Goal: Task Accomplishment & Management: Manage account settings

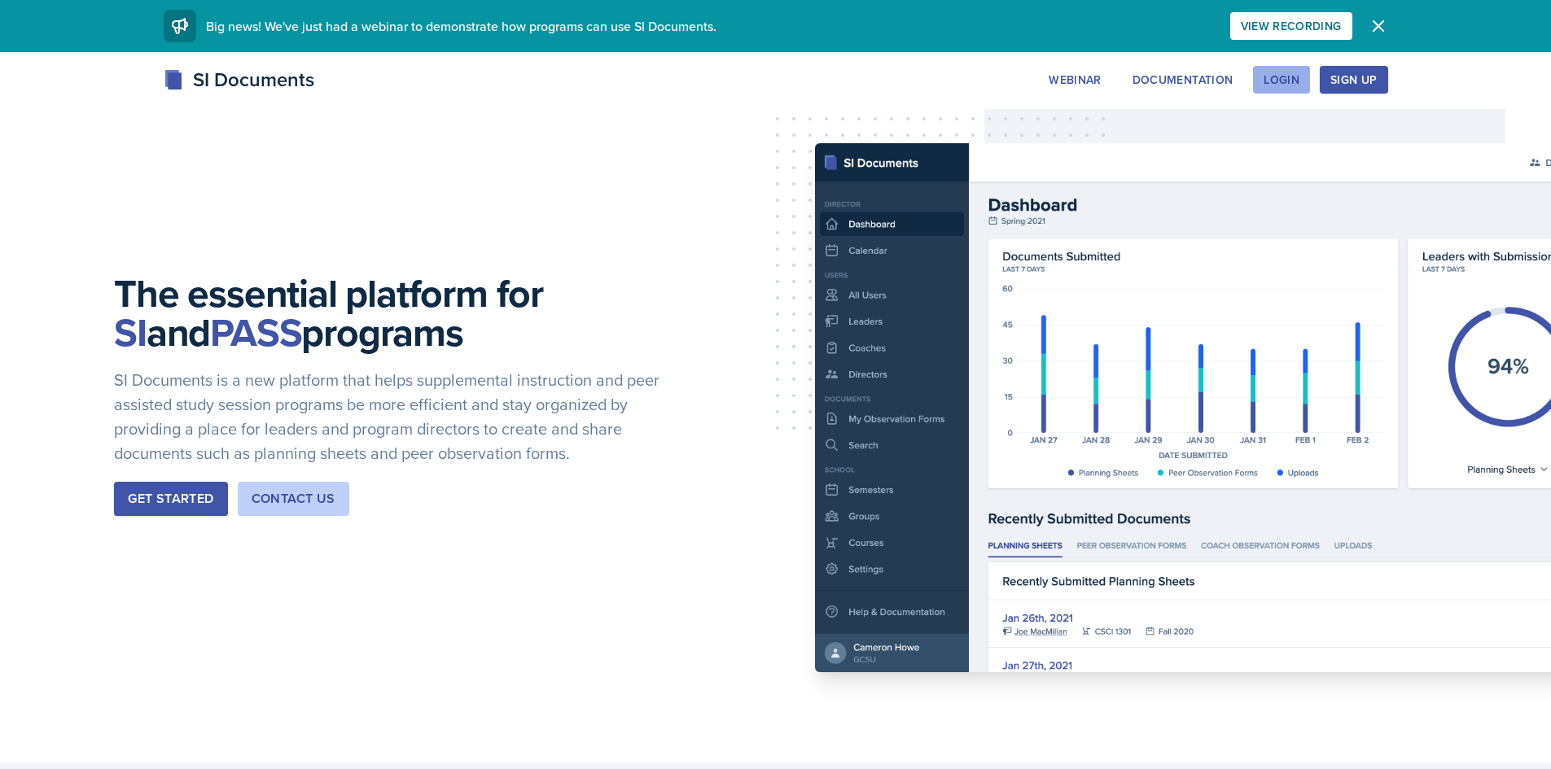
click at [1289, 85] on div "Login" at bounding box center [1281, 79] width 36 height 13
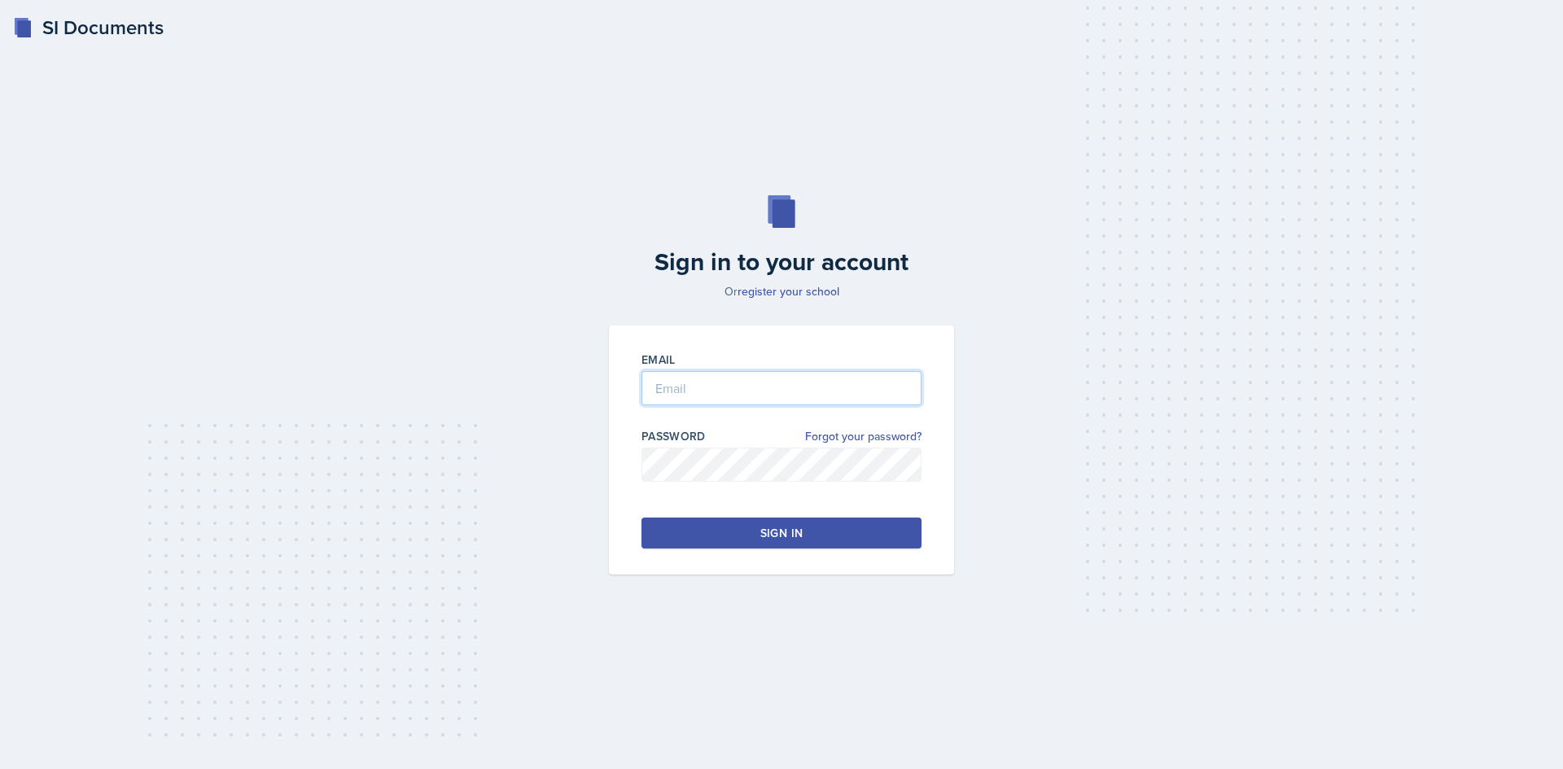
type input "radam107@students.kennesaw.edu"
click at [777, 532] on div "Sign in" at bounding box center [781, 533] width 42 height 16
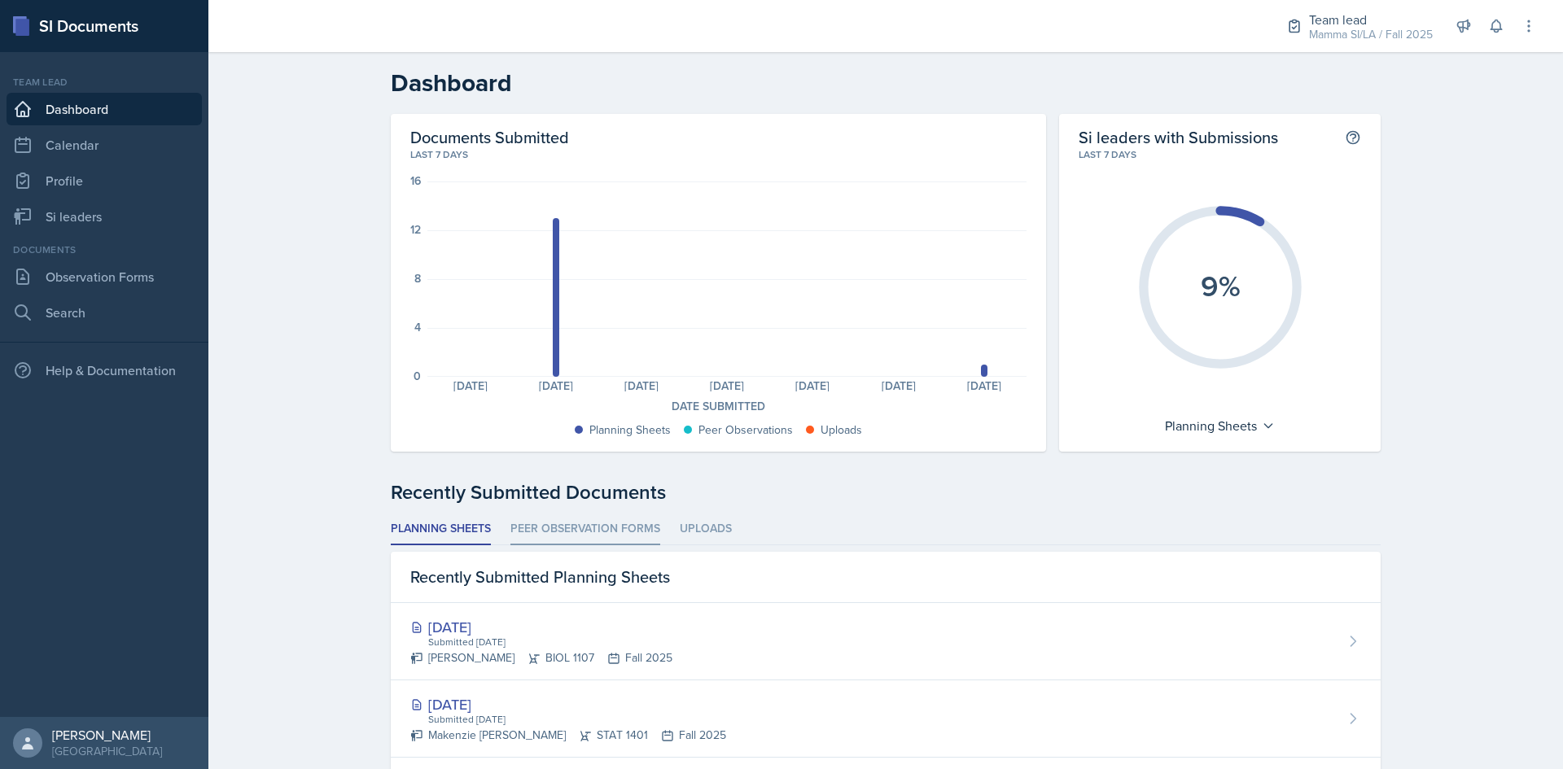
click at [603, 527] on li "Peer Observation Forms" at bounding box center [585, 530] width 150 height 32
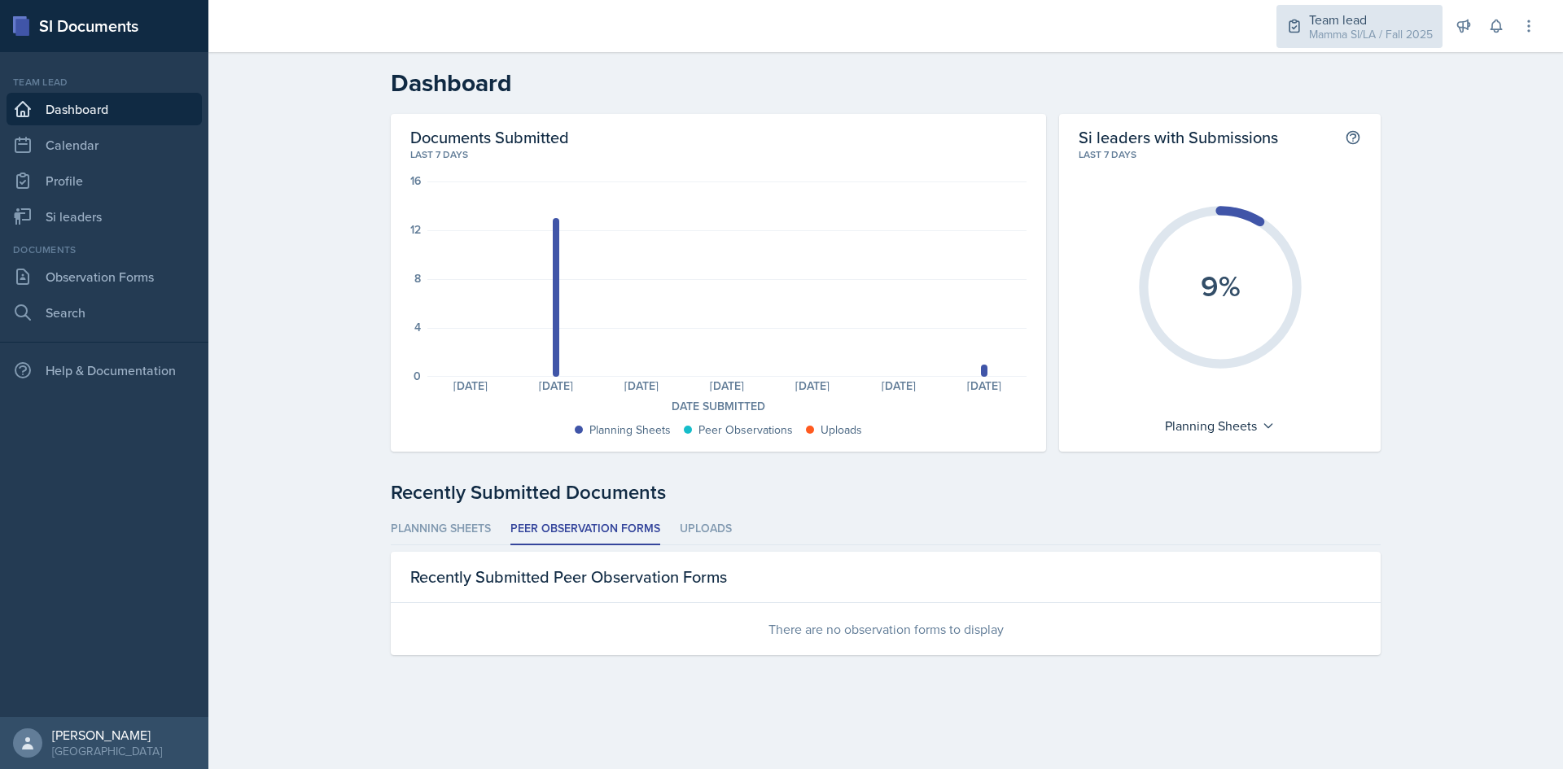
click at [1375, 30] on div "Mamma SI/LA / Fall 2025" at bounding box center [1371, 34] width 124 height 17
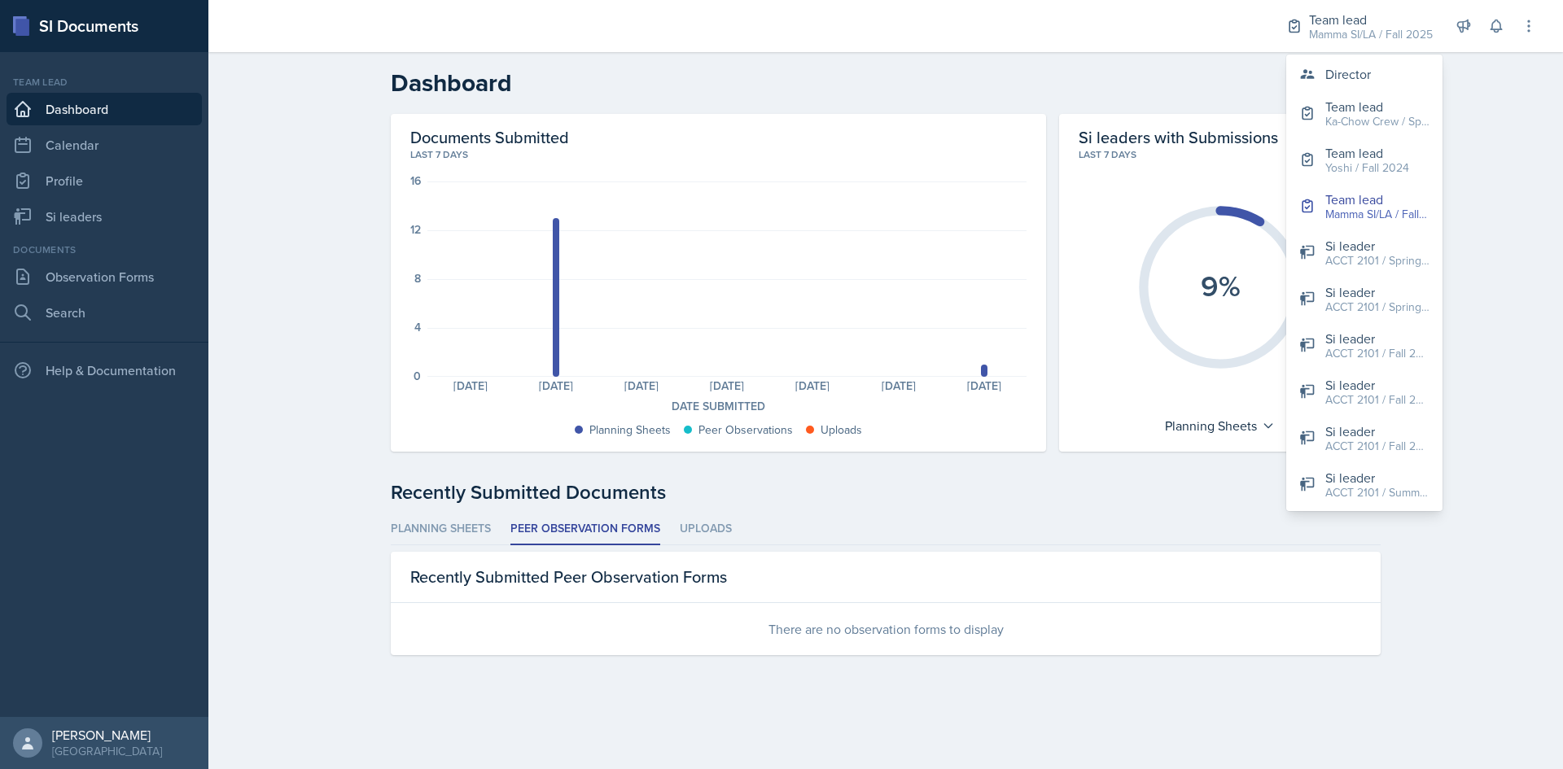
click at [950, 511] on div "Recently Submitted Documents Planning Sheets Peer Observation Forms Uploads Pla…" at bounding box center [886, 566] width 990 height 177
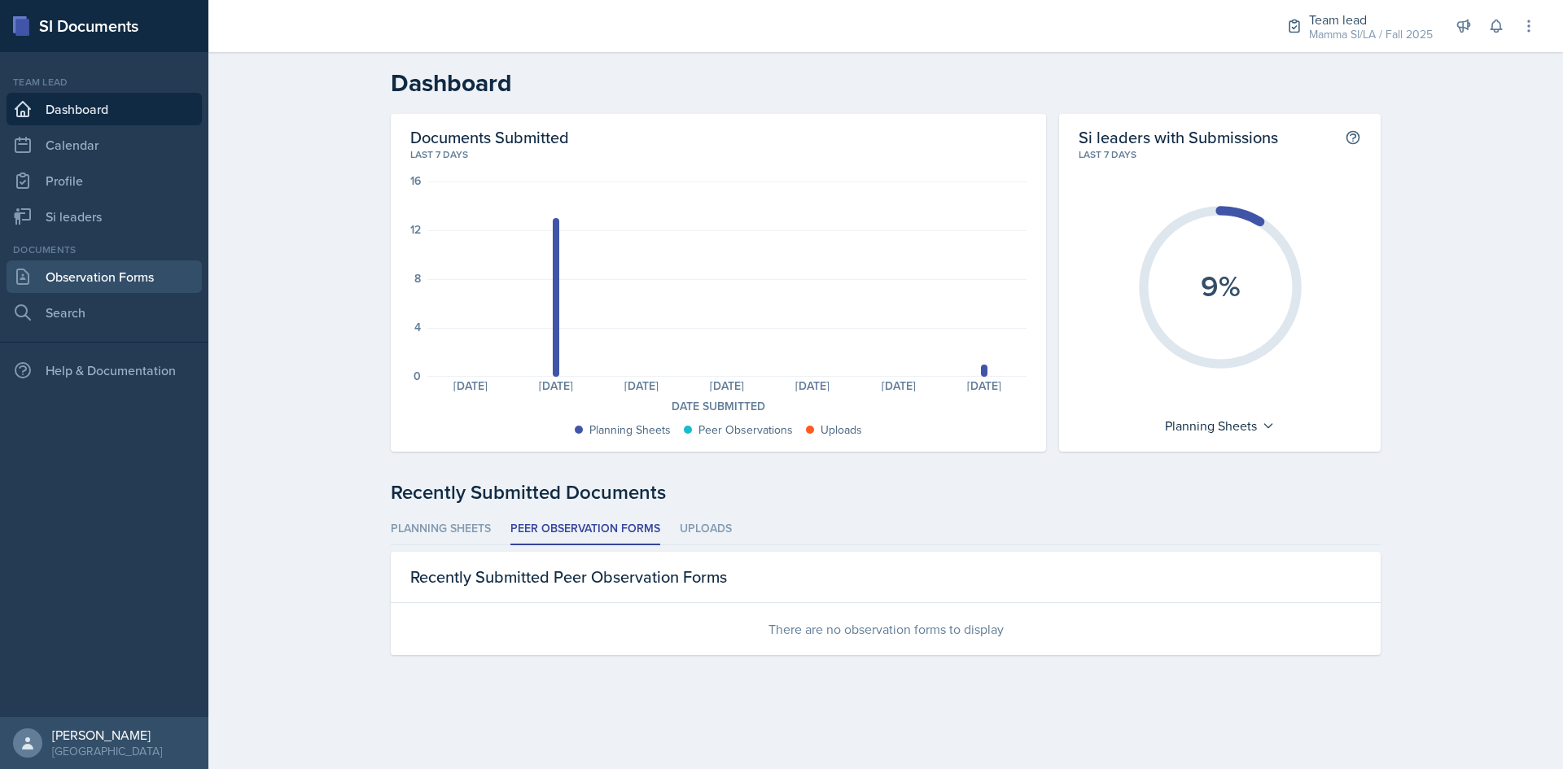
click at [115, 277] on link "Observation Forms" at bounding box center [104, 276] width 195 height 33
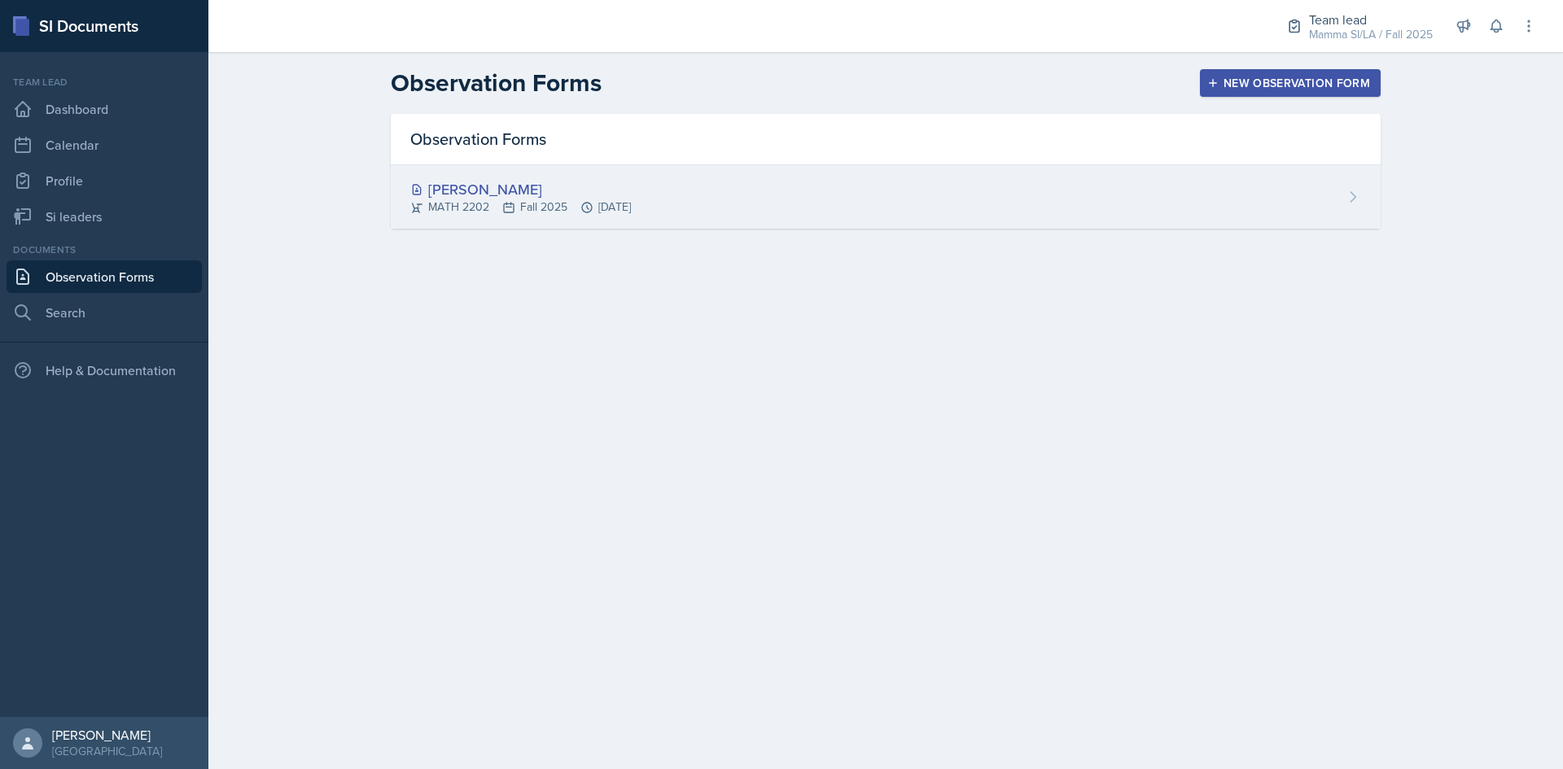
click at [1285, 195] on div "Ian Chapman MATH 2202 Fall 2025 Aug 13th, 2025" at bounding box center [886, 196] width 990 height 63
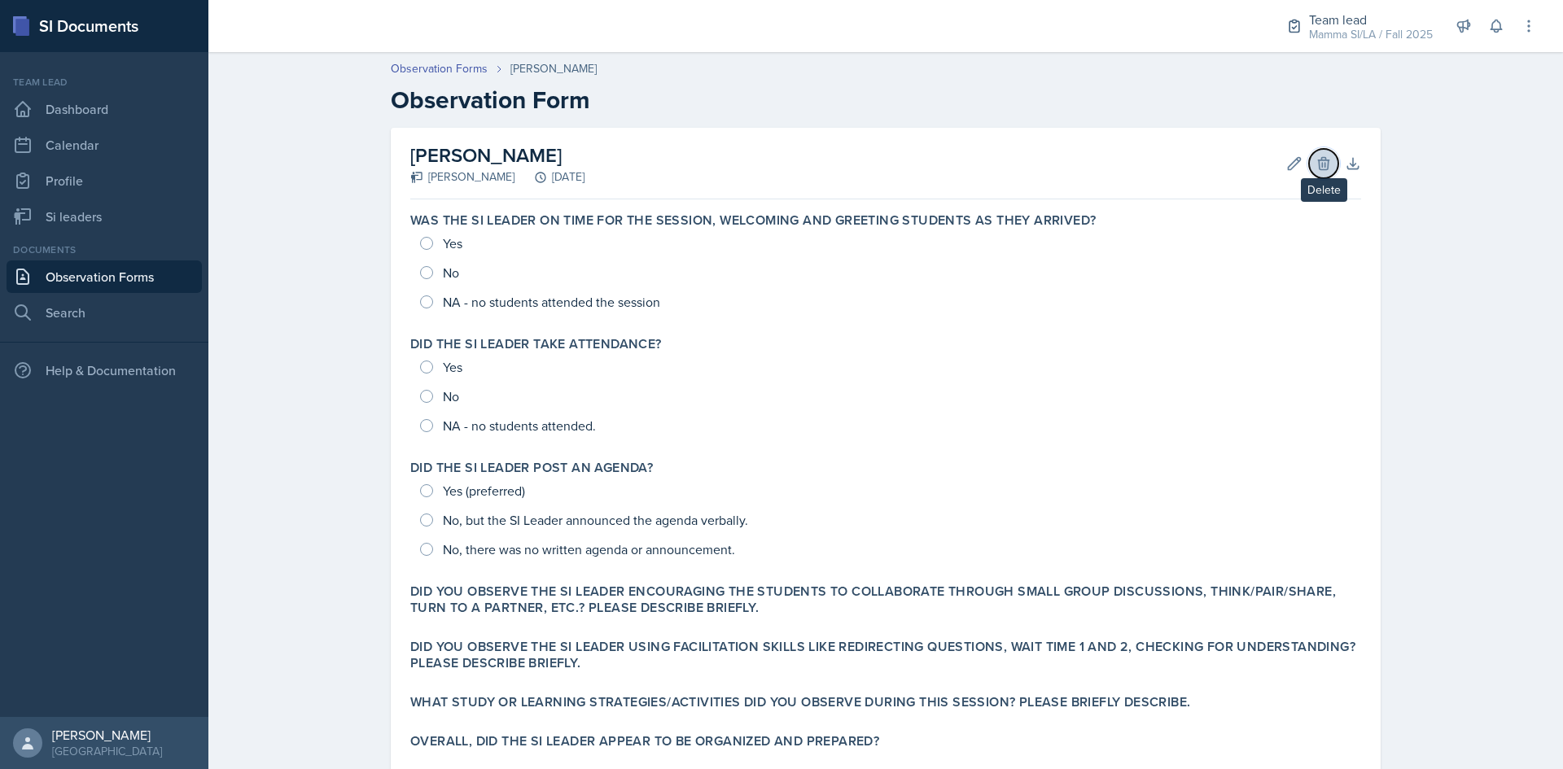
click at [1315, 167] on icon at bounding box center [1323, 163] width 16 height 16
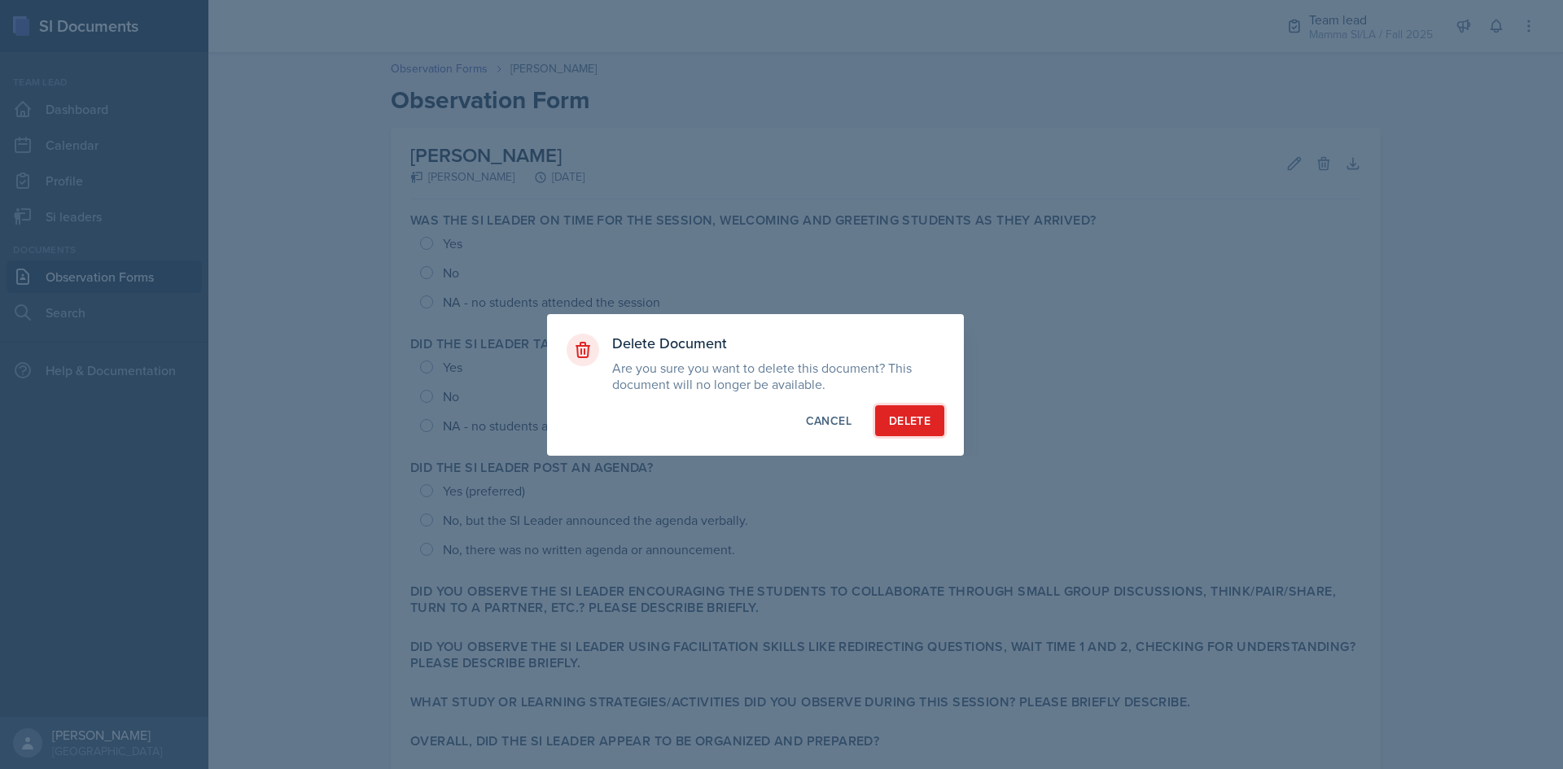
click at [891, 411] on button "Delete" at bounding box center [909, 420] width 69 height 31
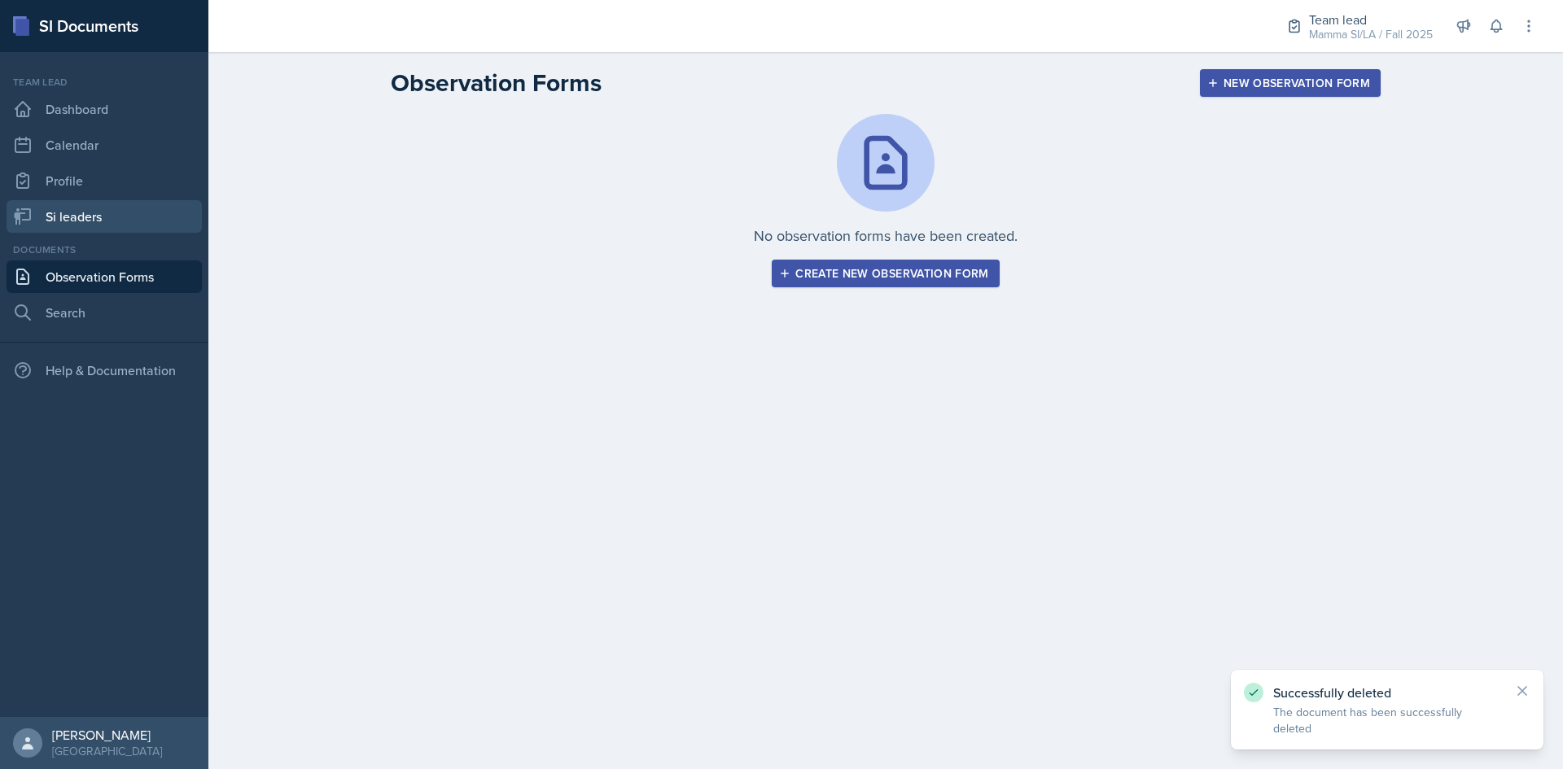
click at [51, 215] on link "Si leaders" at bounding box center [104, 216] width 195 height 33
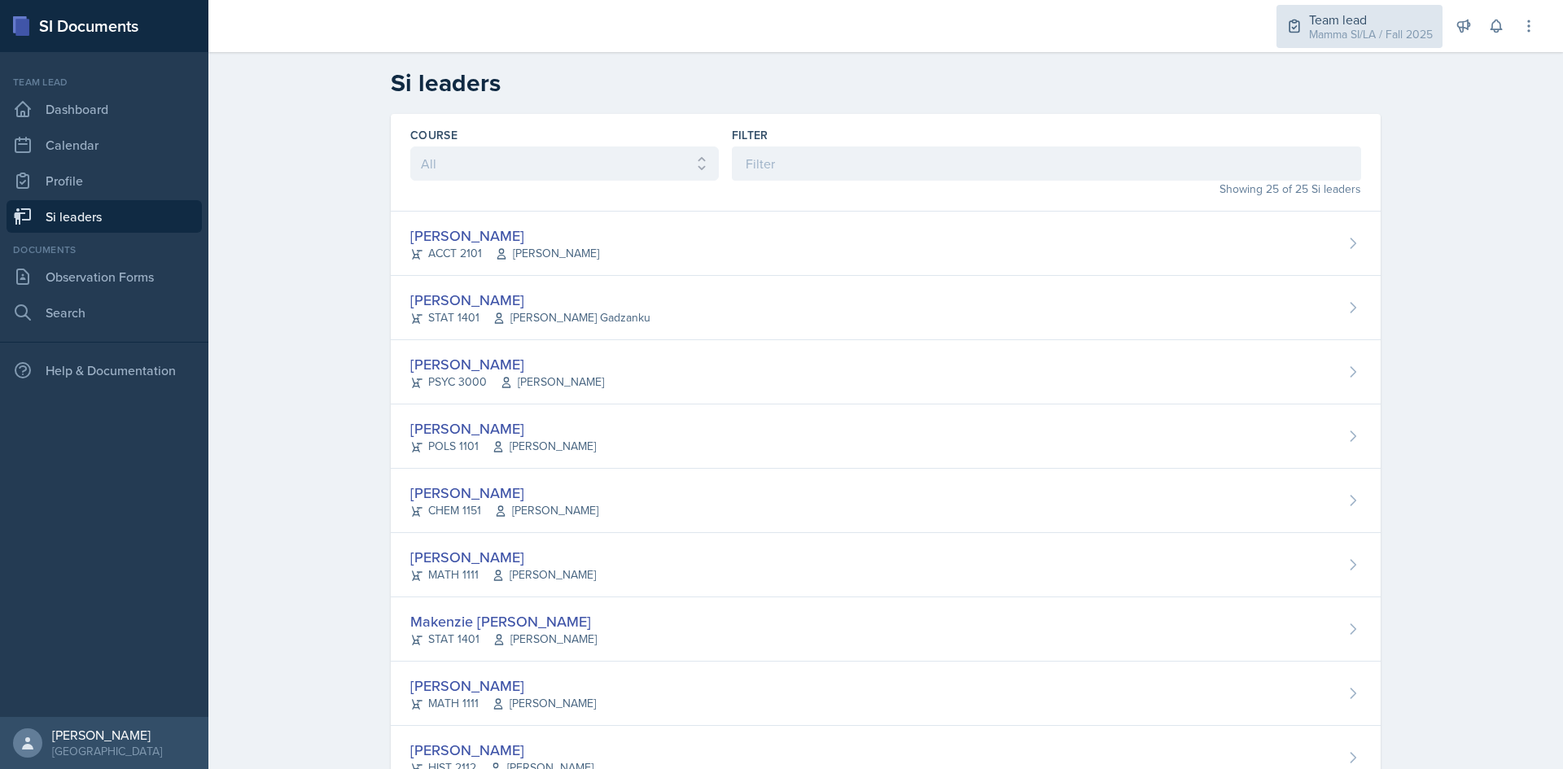
click at [1286, 22] on icon at bounding box center [1294, 26] width 16 height 16
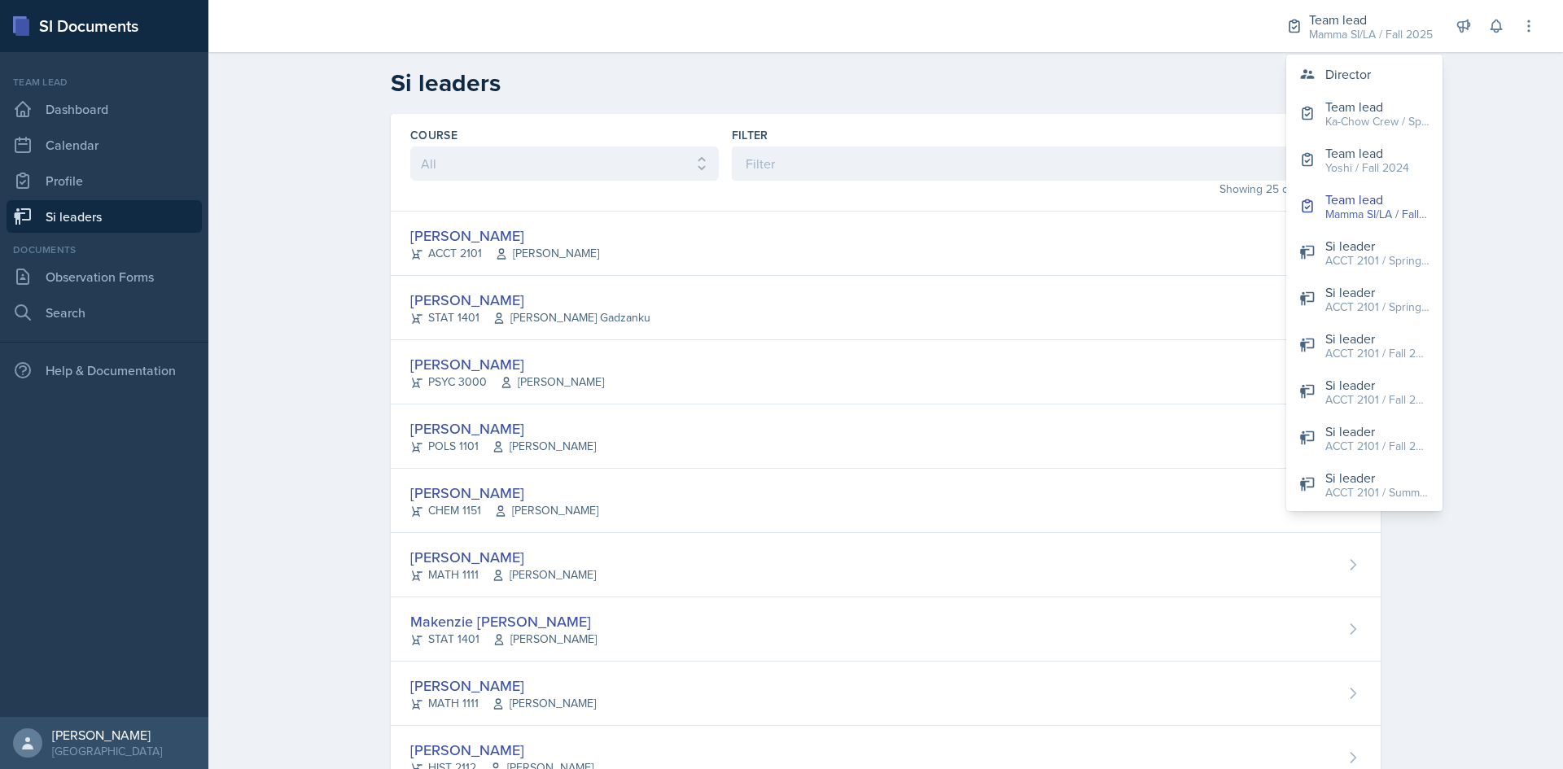
click at [1112, 103] on header "Si leaders" at bounding box center [885, 83] width 1355 height 62
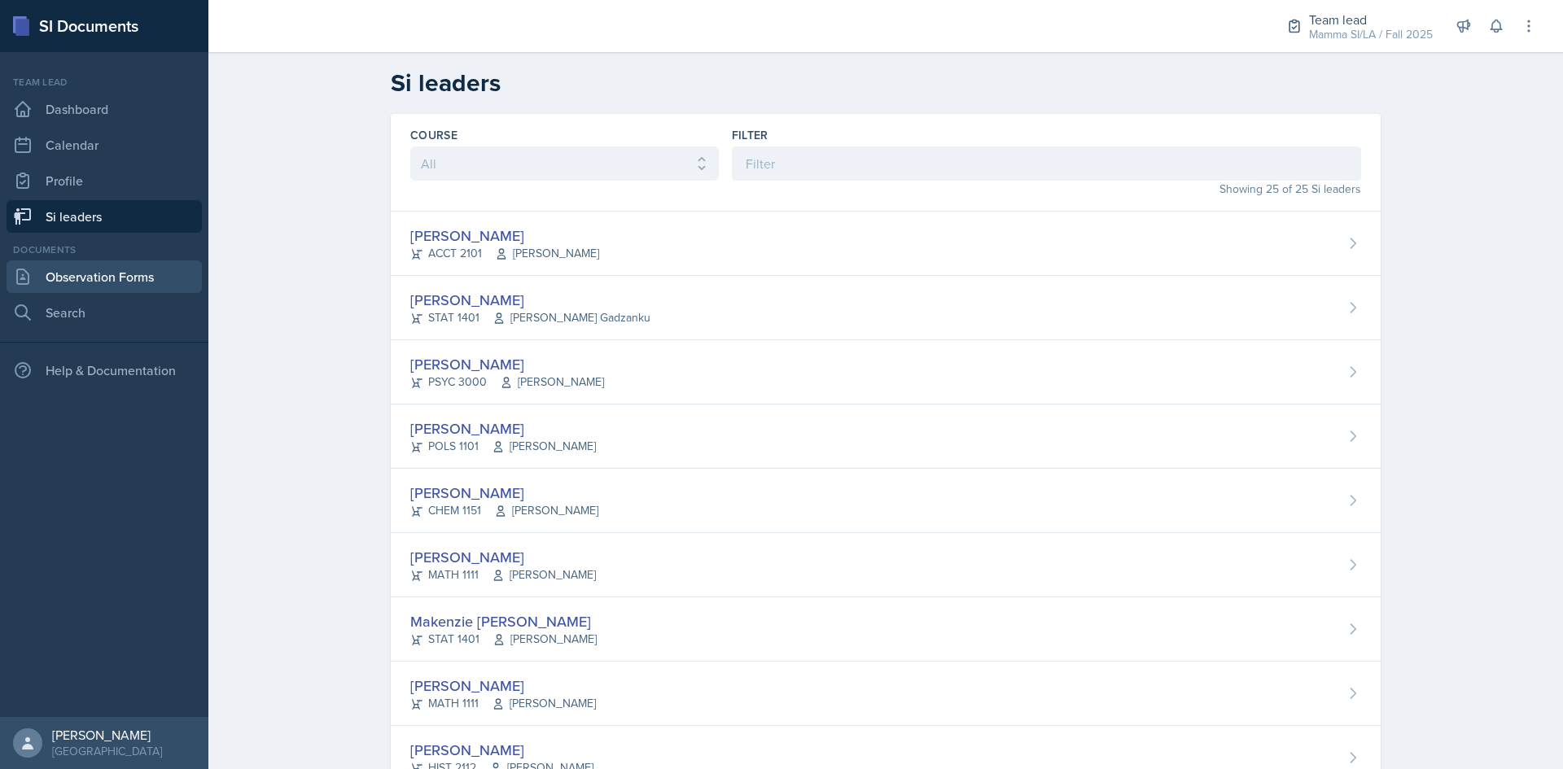
click at [130, 267] on link "Observation Forms" at bounding box center [104, 276] width 195 height 33
